Goal: Information Seeking & Learning: Learn about a topic

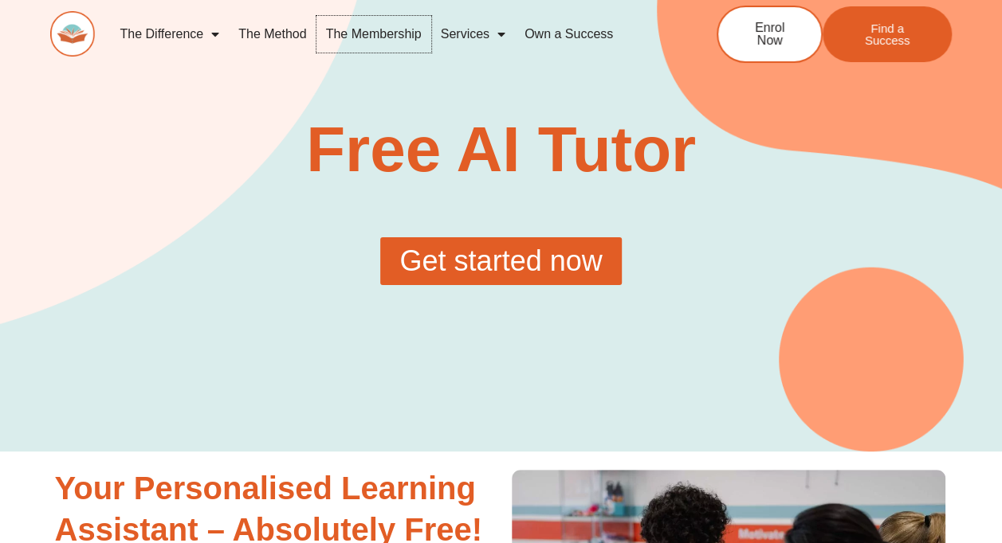
click at [368, 34] on link "The Membership" at bounding box center [373, 34] width 115 height 37
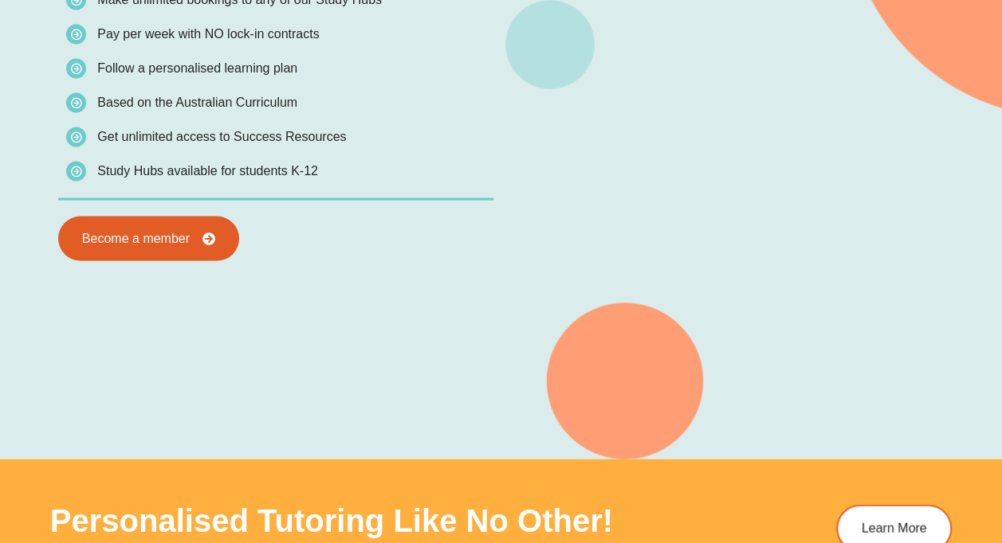
scroll to position [1514, 0]
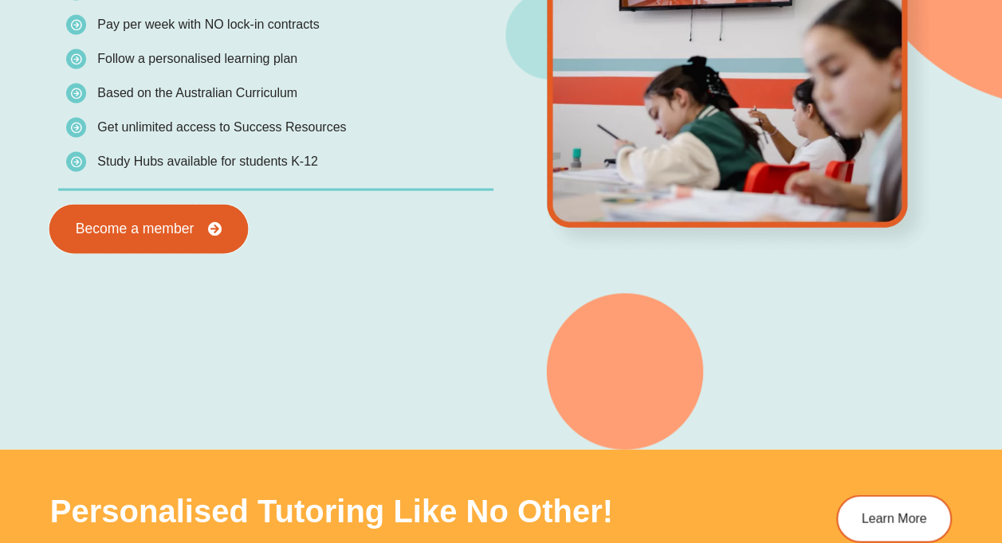
click at [183, 231] on span "Become a member" at bounding box center [134, 229] width 119 height 14
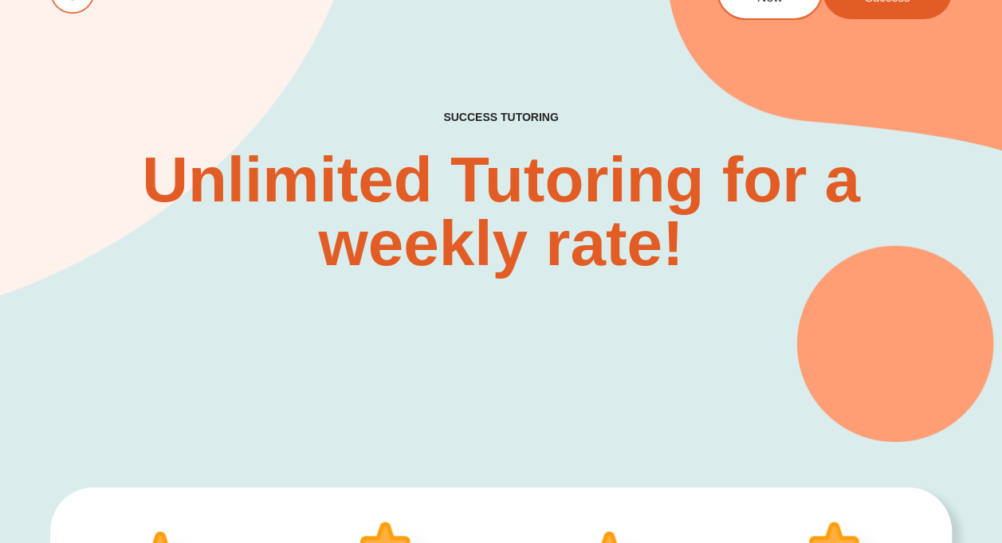
scroll to position [0, 0]
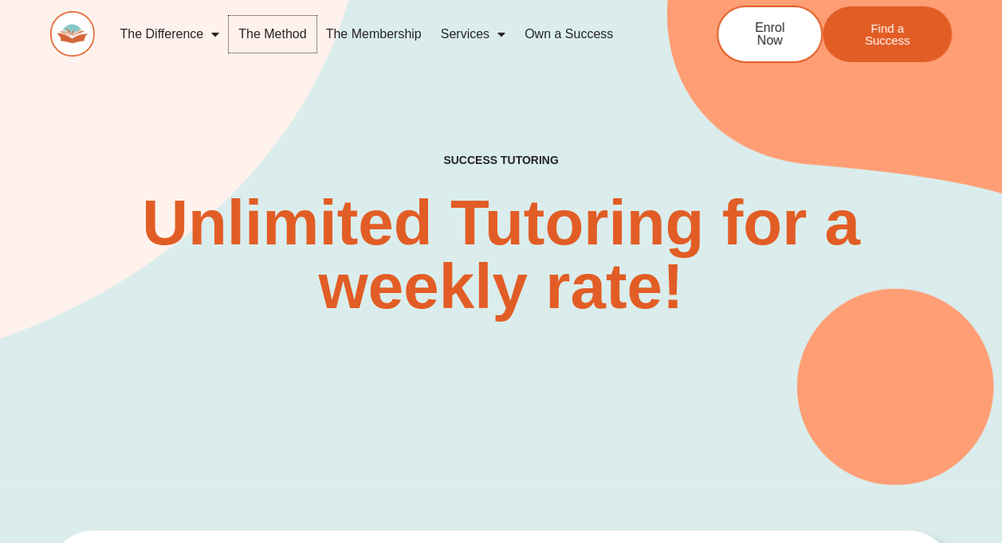
click at [288, 32] on link "The Method" at bounding box center [272, 34] width 87 height 37
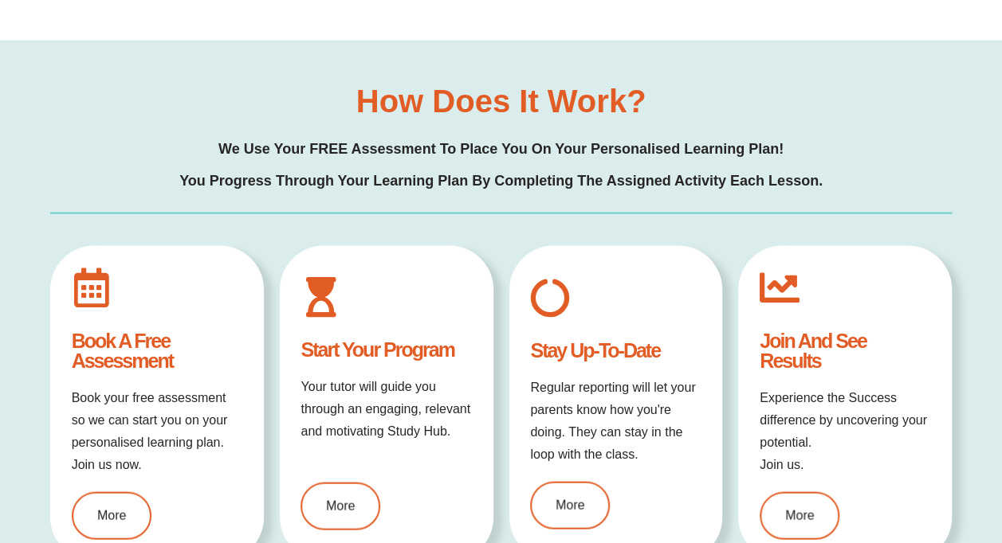
scroll to position [1594, 0]
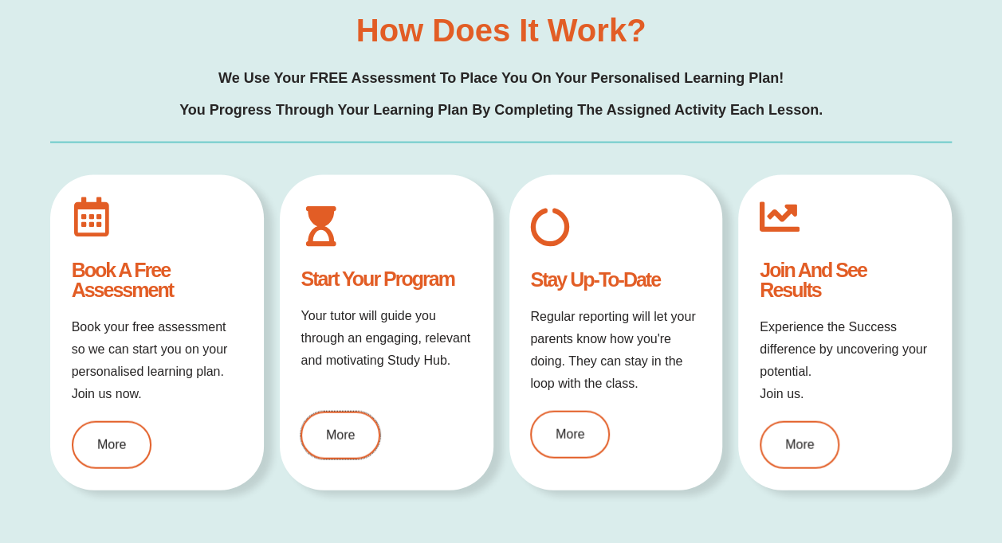
click at [345, 426] on link "More" at bounding box center [340, 436] width 80 height 48
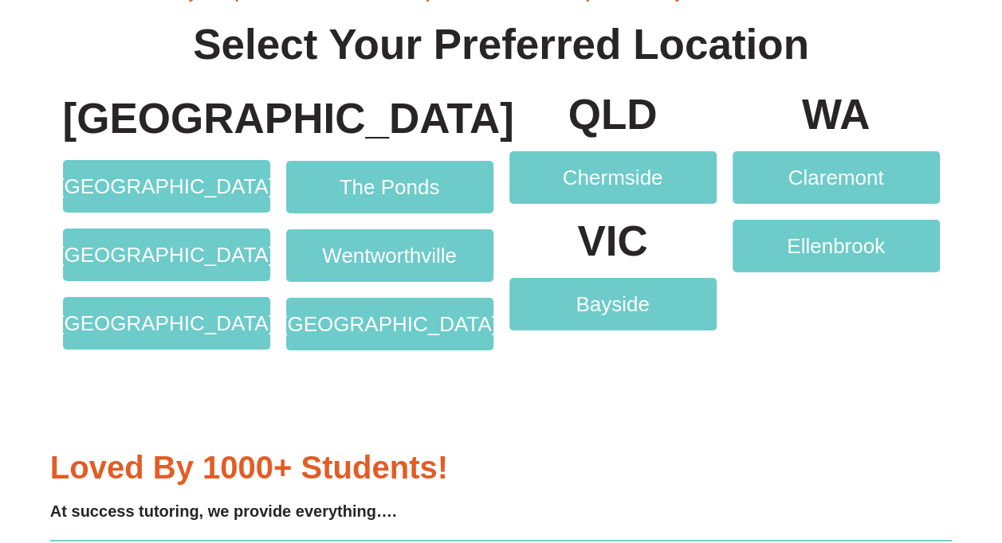
scroll to position [3028, 0]
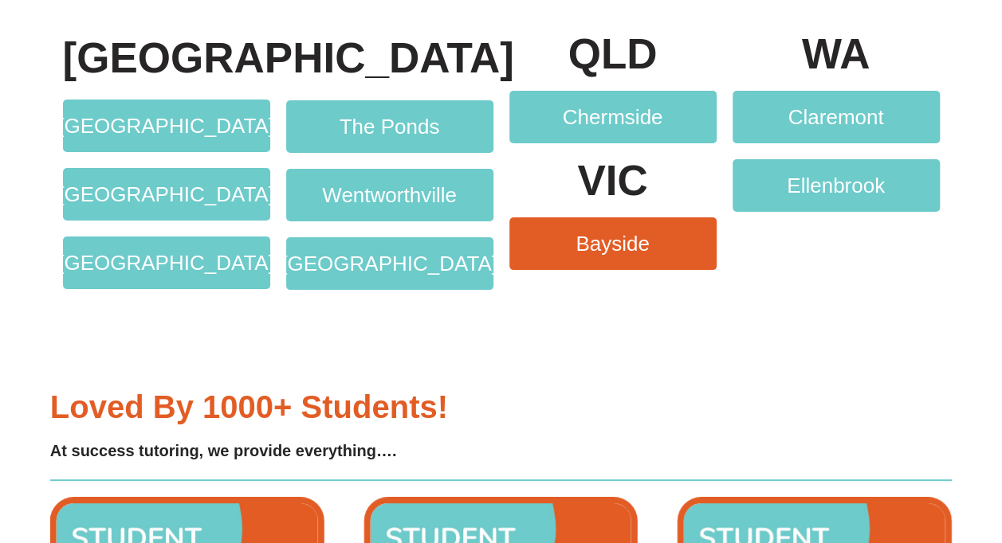
click at [653, 241] on span "Bayside" at bounding box center [612, 243] width 143 height 21
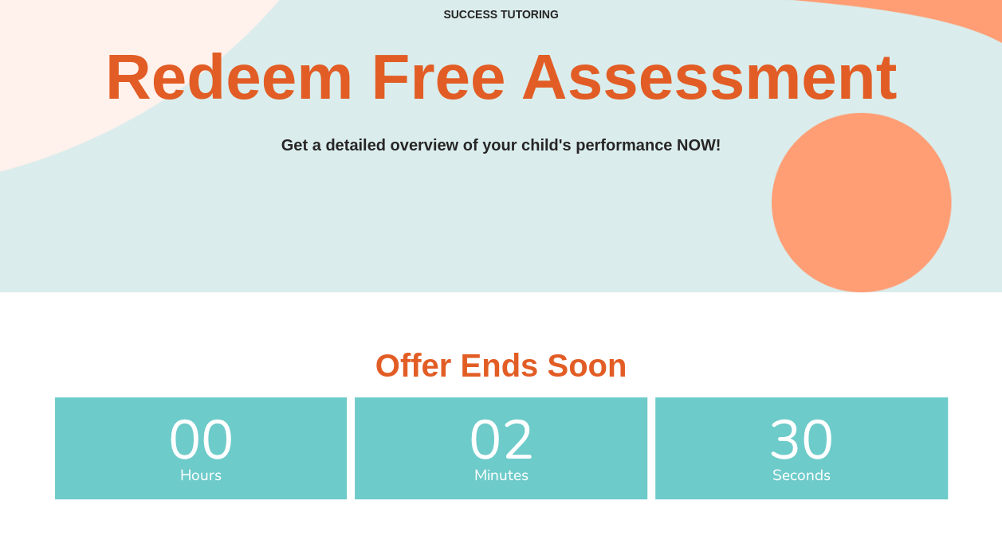
scroll to position [0, 0]
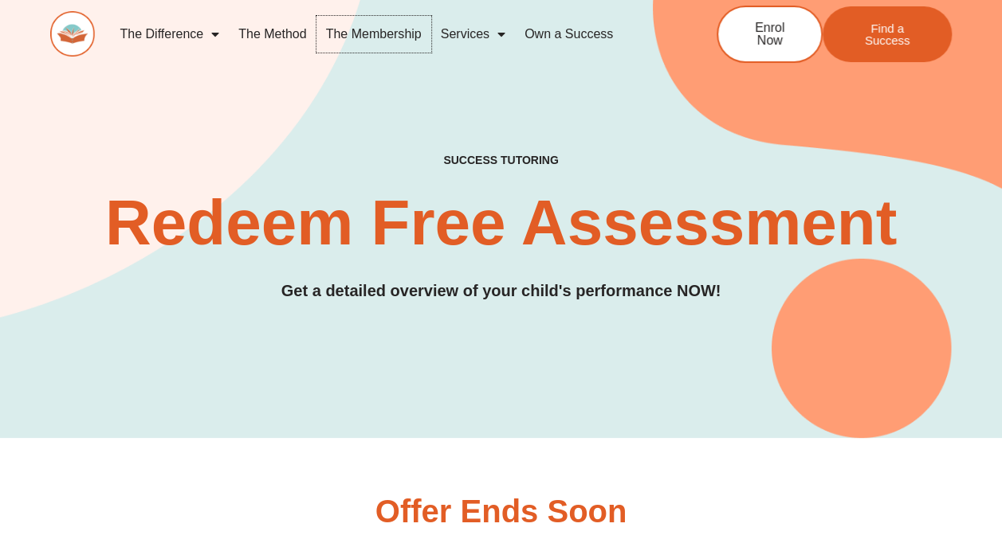
click at [398, 31] on link "The Membership" at bounding box center [373, 34] width 115 height 37
click at [276, 37] on link "The Method" at bounding box center [272, 34] width 87 height 37
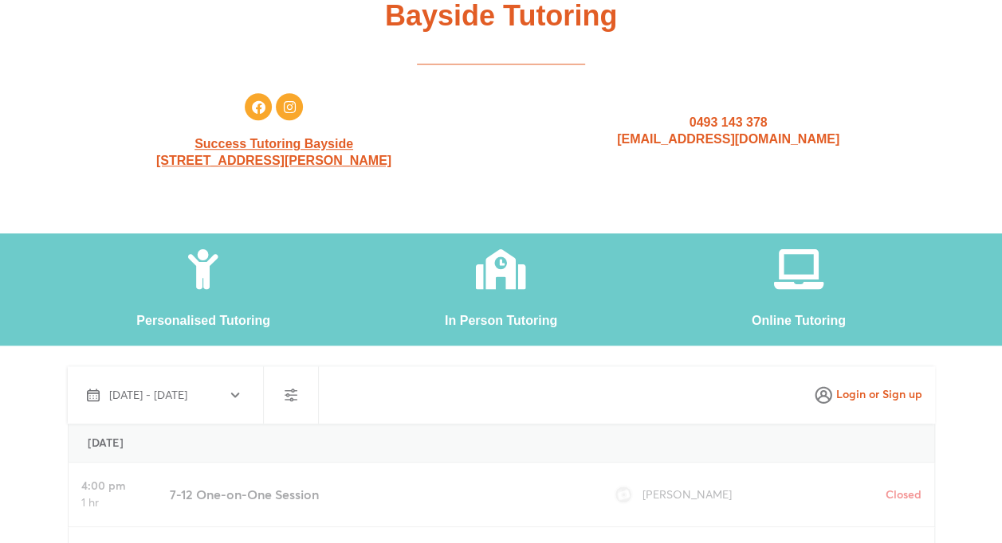
scroll to position [637, 0]
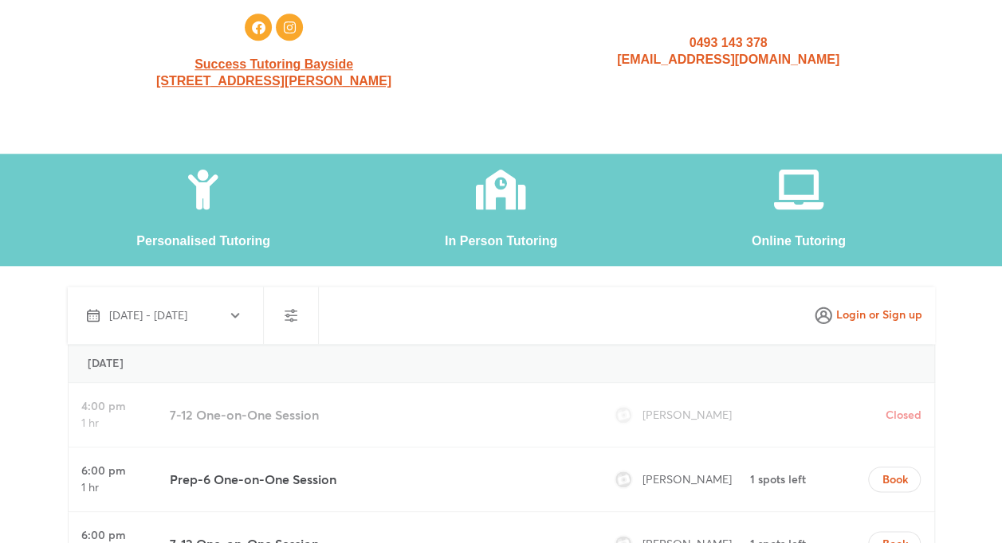
click at [788, 198] on icon at bounding box center [799, 190] width 40 height 40
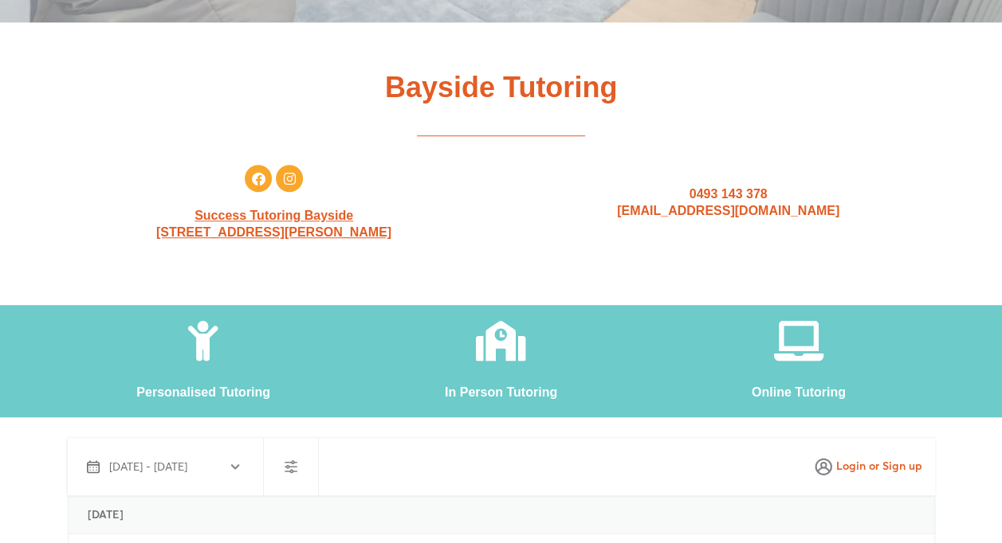
scroll to position [478, 0]
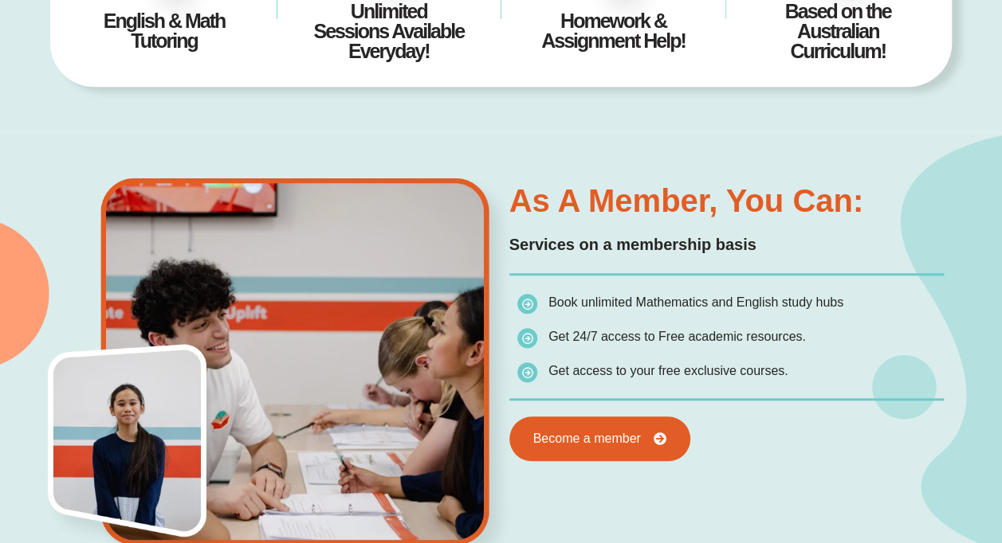
scroll to position [637, 0]
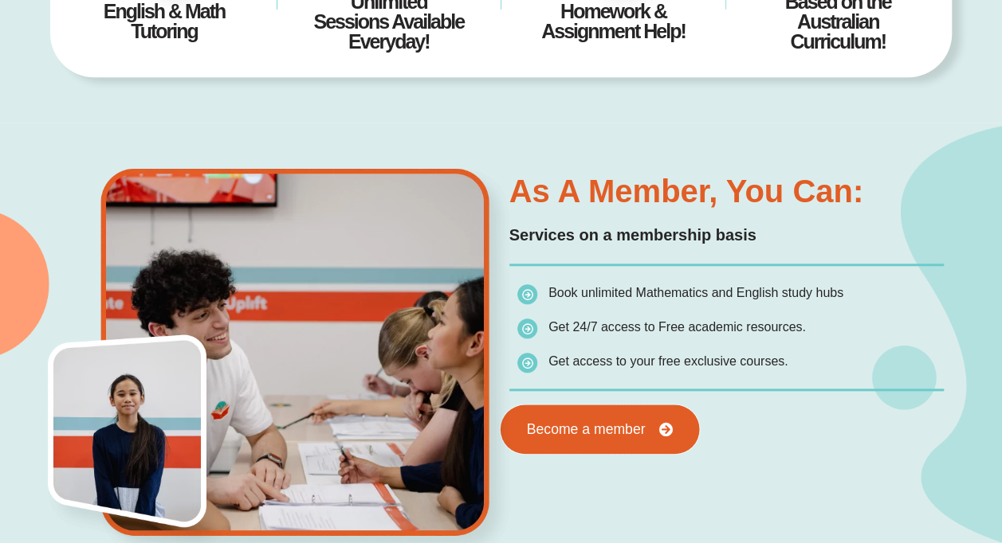
click at [570, 430] on span "Become a member" at bounding box center [585, 430] width 119 height 14
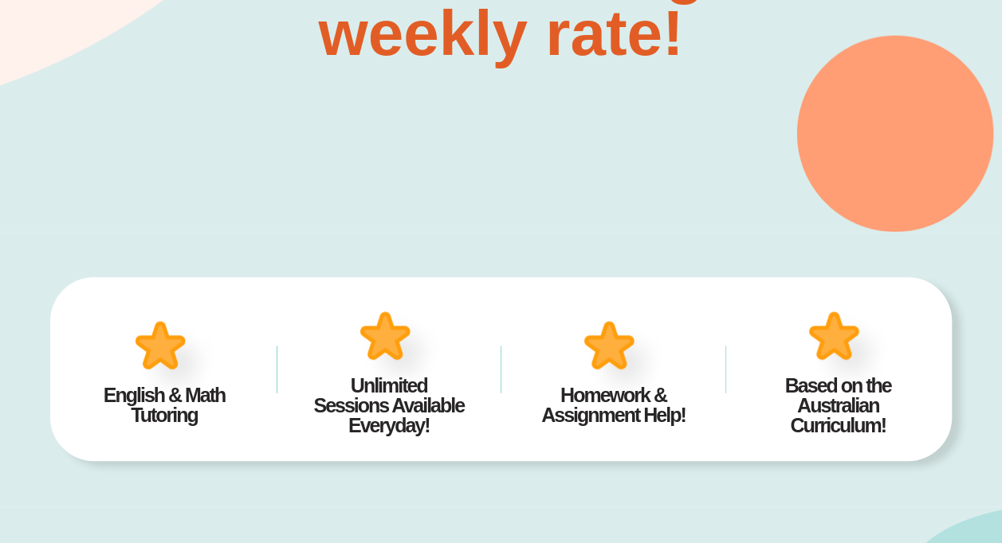
scroll to position [80, 0]
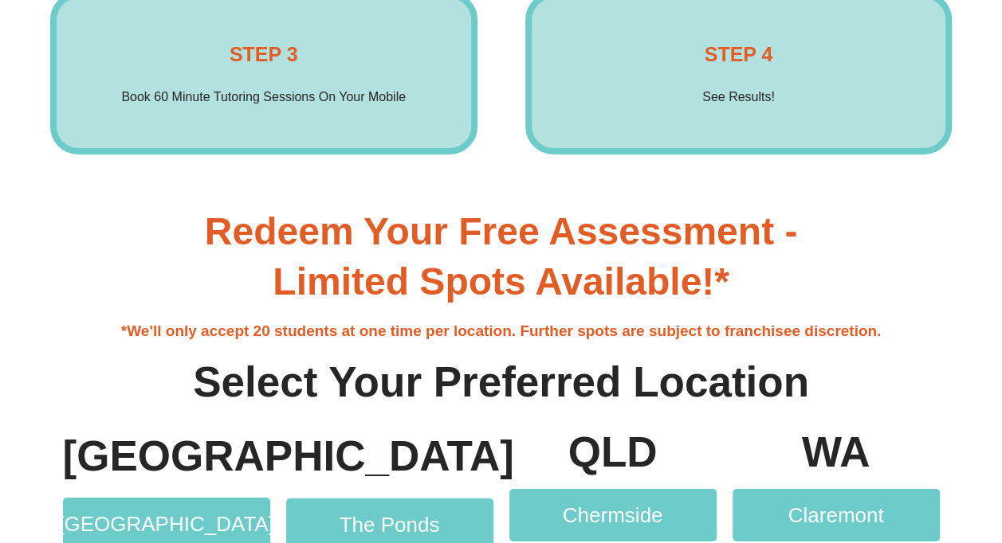
scroll to position [2869, 0]
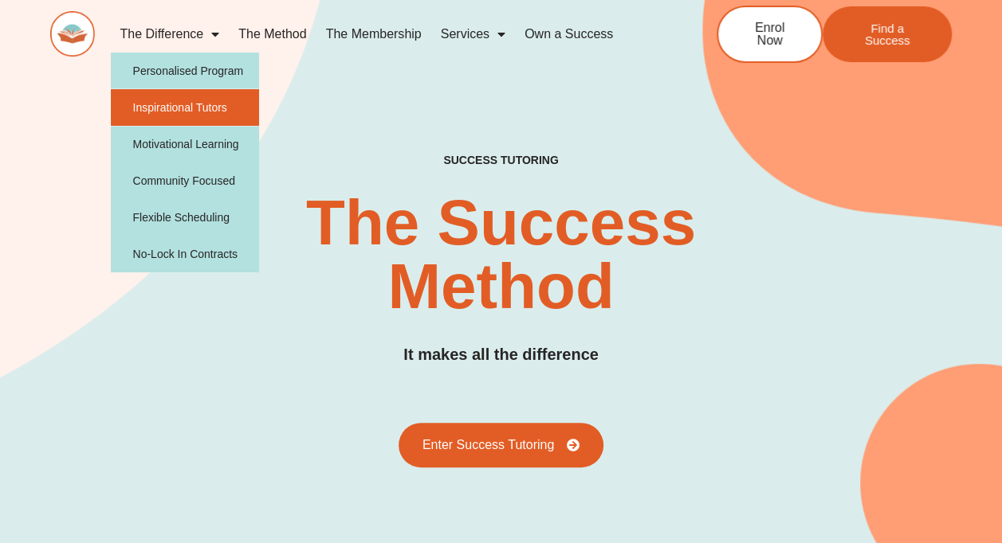
click at [210, 108] on link "Inspirational Tutors" at bounding box center [185, 107] width 149 height 37
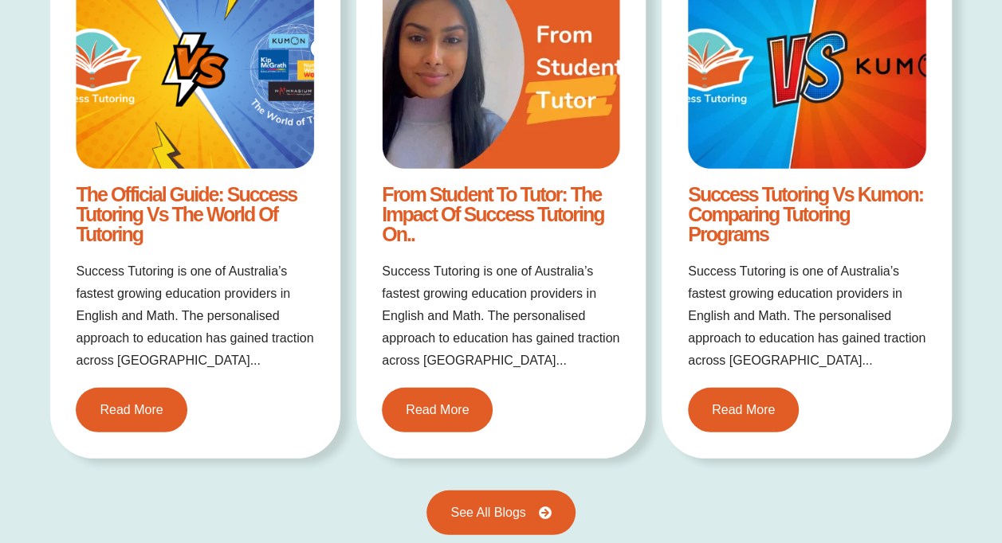
scroll to position [2072, 0]
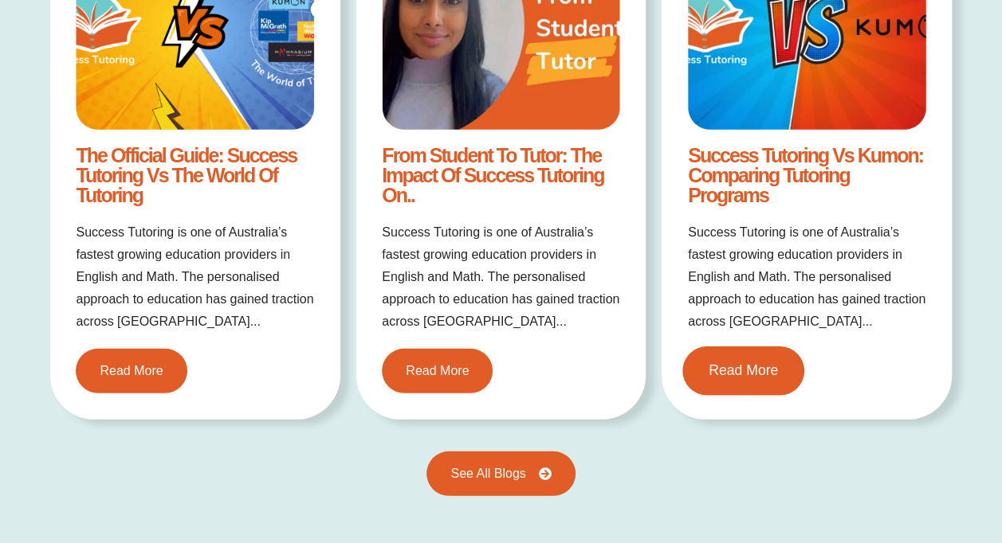
click at [729, 359] on link "Read More" at bounding box center [743, 371] width 122 height 49
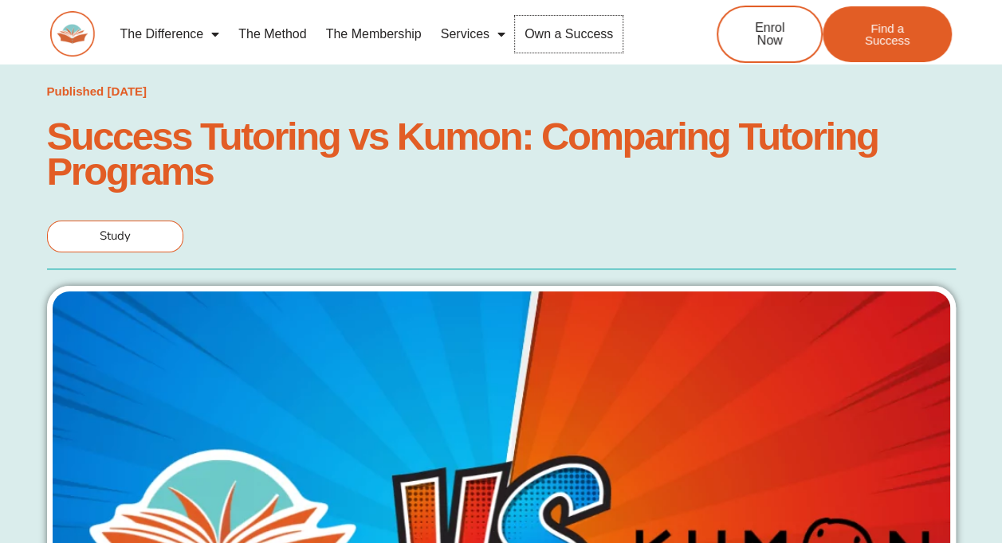
click at [559, 32] on link "Own a Success" at bounding box center [569, 34] width 108 height 37
